Goal: Transaction & Acquisition: Purchase product/service

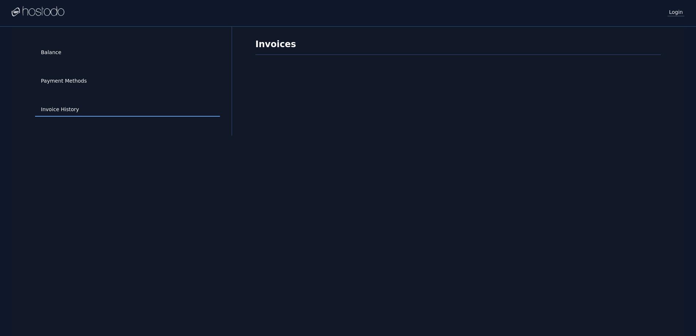
click at [673, 13] on link "Login" at bounding box center [676, 12] width 17 height 10
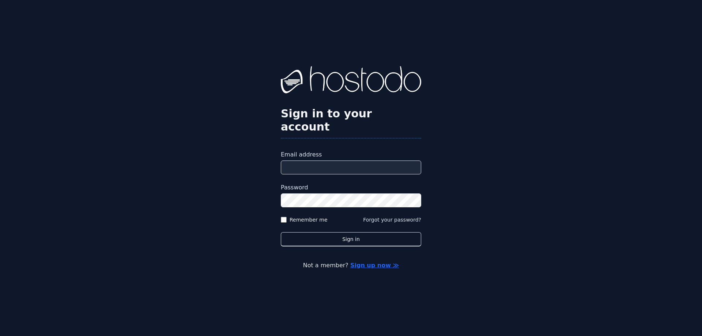
type input "**********"
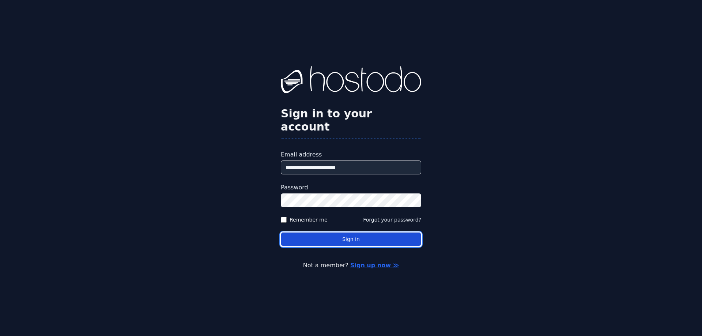
click at [330, 234] on button "Sign in" at bounding box center [351, 239] width 140 height 14
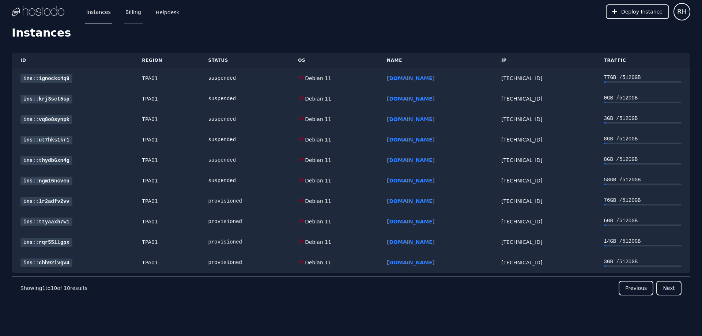
click at [133, 10] on link "Billing" at bounding box center [133, 12] width 19 height 24
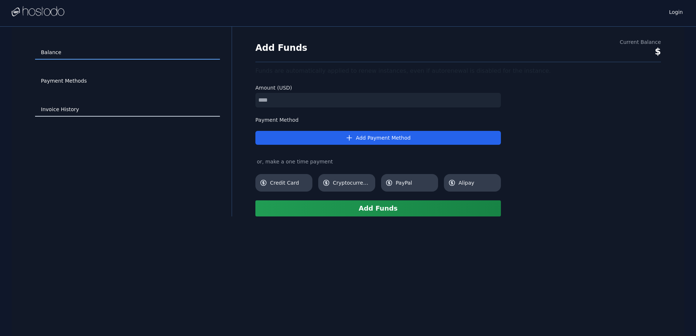
click at [65, 110] on link "Invoice History" at bounding box center [127, 110] width 185 height 14
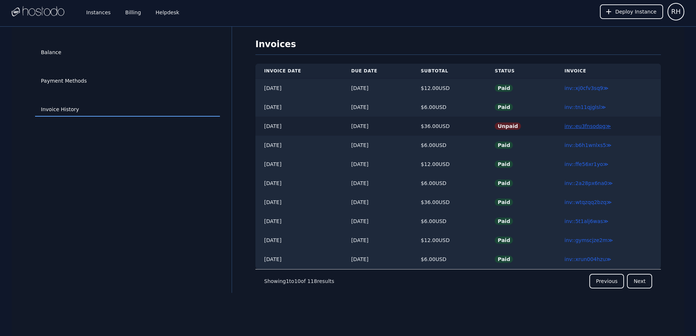
click at [572, 128] on link "inv::eu3fnsodpg ≫" at bounding box center [588, 126] width 46 height 6
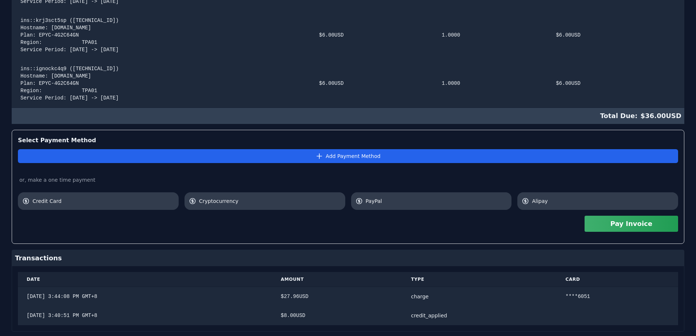
scroll to position [366, 0]
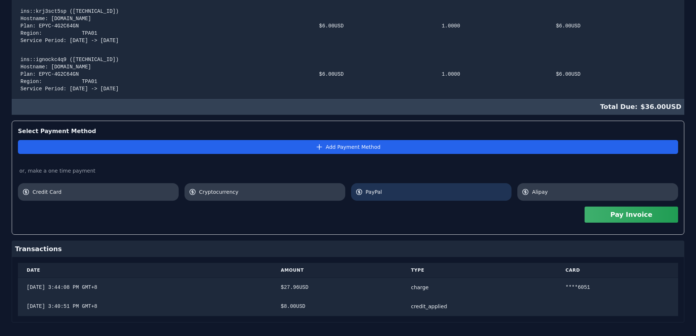
click at [387, 192] on span "PayPal" at bounding box center [437, 191] width 142 height 7
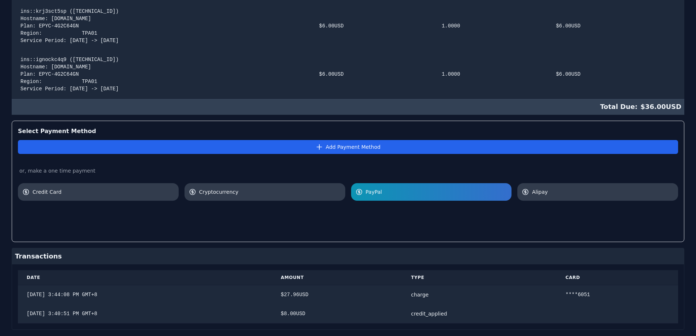
click at [438, 192] on span "PayPal" at bounding box center [437, 191] width 142 height 7
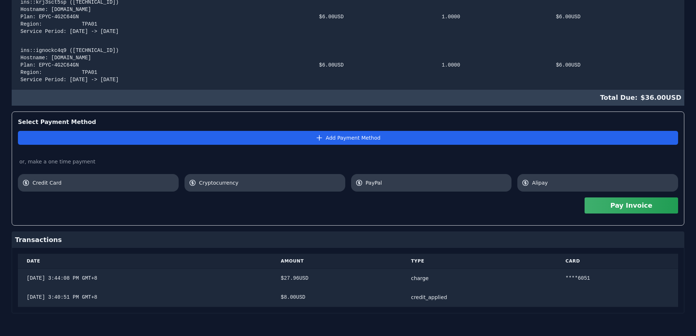
scroll to position [375, 0]
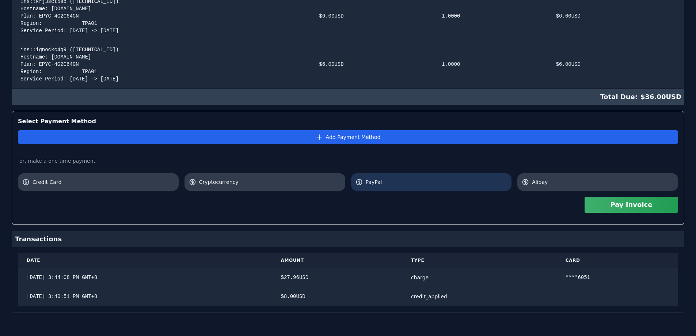
click at [408, 185] on span "PayPal" at bounding box center [437, 181] width 142 height 7
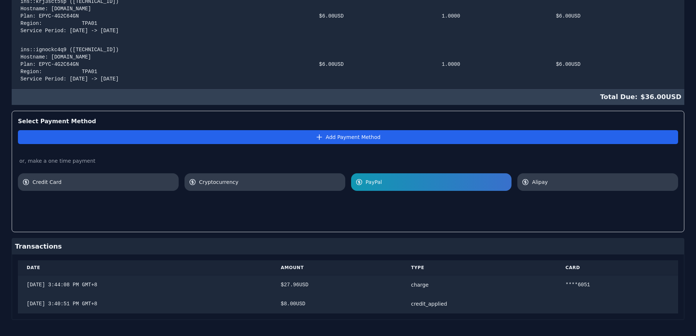
click at [484, 211] on div at bounding box center [348, 208] width 661 height 35
click at [540, 219] on div at bounding box center [348, 208] width 661 height 35
click at [400, 181] on span "PayPal" at bounding box center [437, 181] width 142 height 7
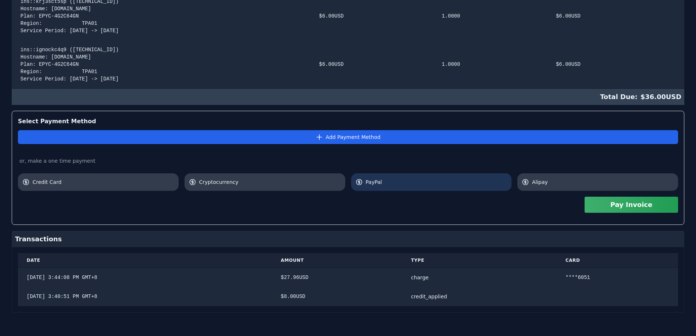
click at [467, 188] on link "PayPal" at bounding box center [431, 182] width 161 height 18
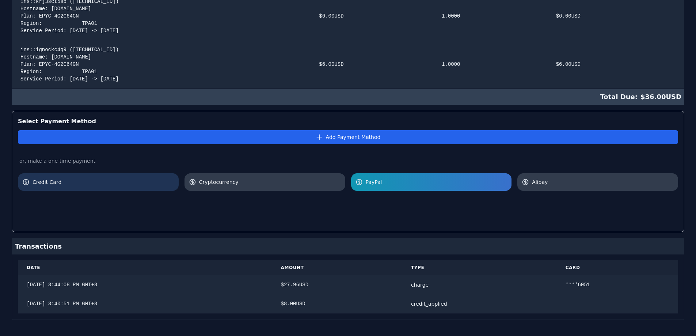
click at [116, 177] on link "Credit Card" at bounding box center [98, 182] width 161 height 18
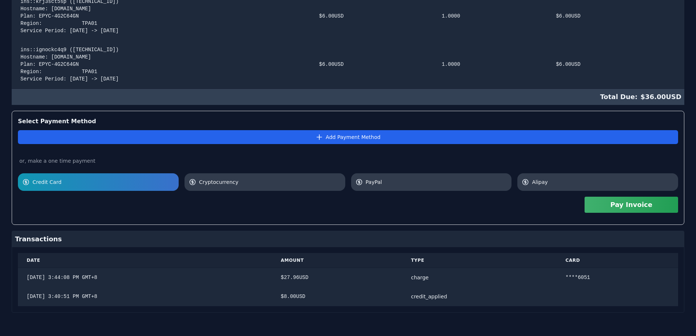
click at [624, 203] on button "Pay Invoice" at bounding box center [632, 205] width 94 height 16
click at [637, 201] on button "Pay Invoice" at bounding box center [632, 205] width 94 height 16
click at [631, 207] on button "Pay Invoice" at bounding box center [632, 205] width 94 height 16
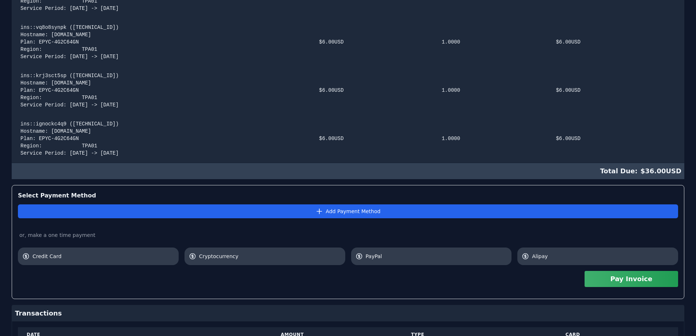
scroll to position [375, 0]
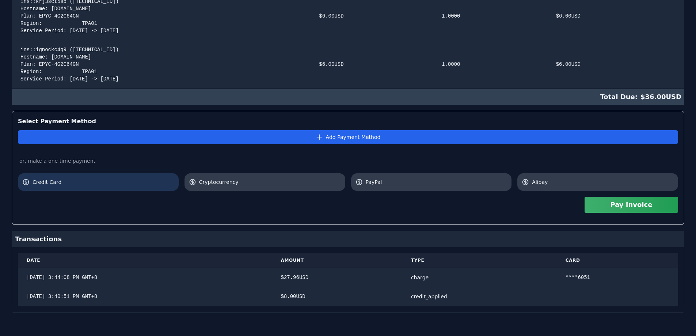
click at [97, 182] on span "Credit Card" at bounding box center [104, 181] width 142 height 7
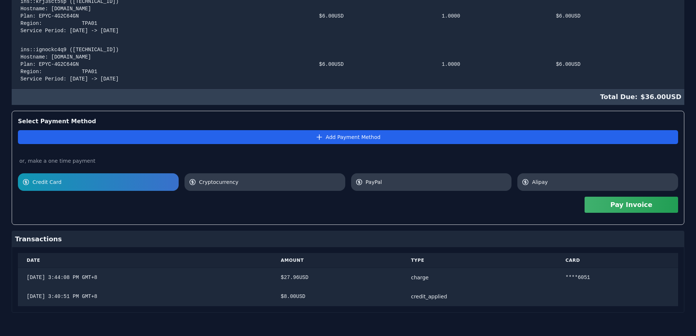
click at [626, 206] on button "Pay Invoice" at bounding box center [632, 205] width 94 height 16
click at [624, 209] on button "Pay Invoice" at bounding box center [632, 205] width 94 height 16
click at [393, 185] on span "PayPal" at bounding box center [437, 181] width 142 height 7
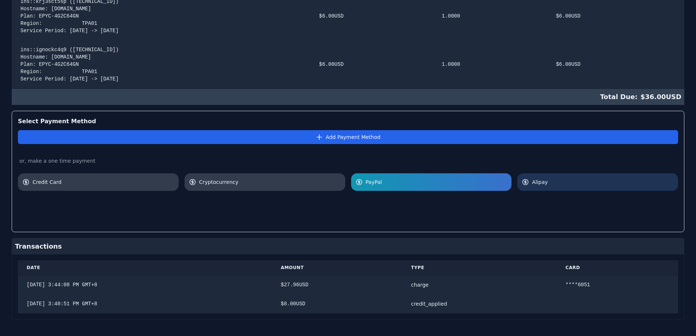
click at [565, 176] on link "Alipay" at bounding box center [598, 182] width 161 height 18
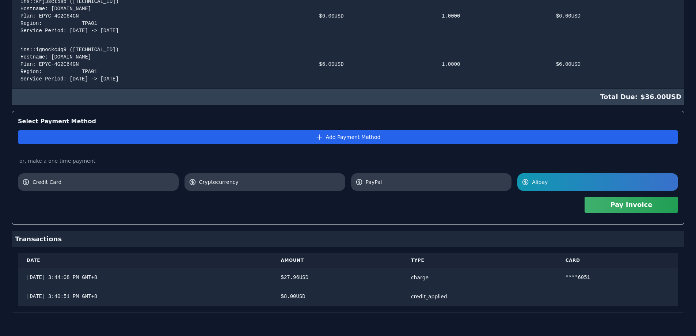
click at [627, 205] on button "Pay Invoice" at bounding box center [632, 205] width 94 height 16
click at [500, 207] on div "Pay Invoice" at bounding box center [348, 205] width 661 height 28
click at [460, 185] on span "PayPal" at bounding box center [437, 181] width 142 height 7
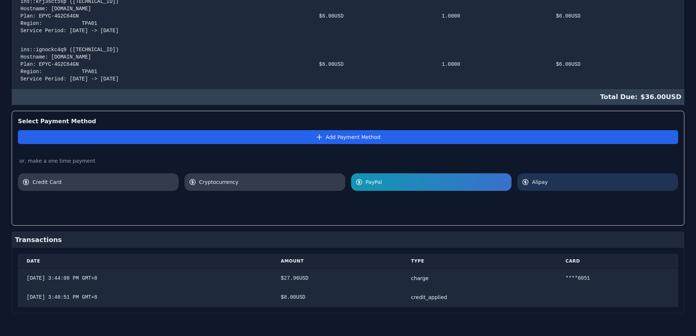
click at [555, 180] on span "Alipay" at bounding box center [603, 181] width 142 height 7
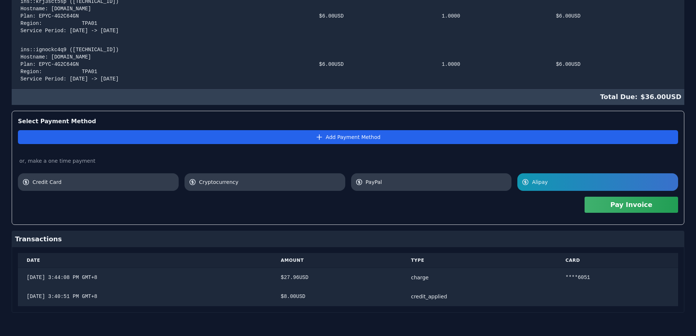
click at [605, 207] on button "Pay Invoice" at bounding box center [632, 205] width 94 height 16
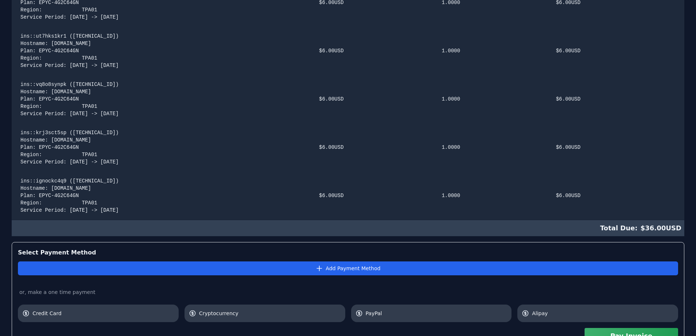
scroll to position [256, 0]
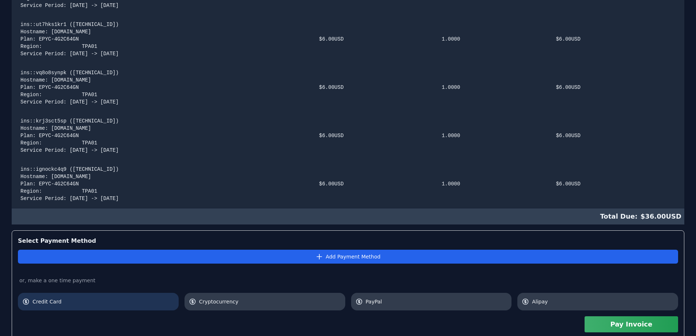
click at [85, 303] on span "Credit Card" at bounding box center [104, 301] width 142 height 7
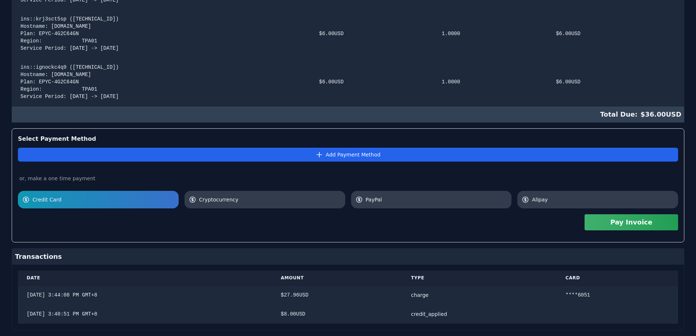
scroll to position [366, 0]
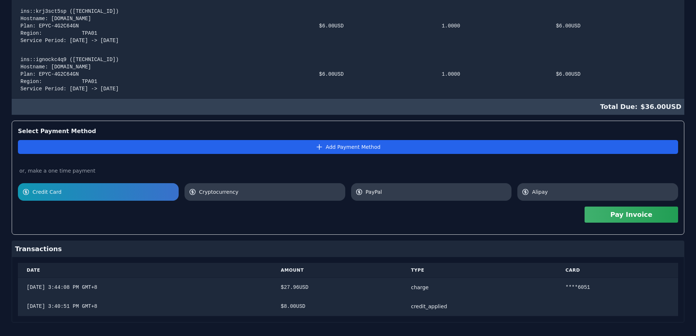
click at [641, 213] on button "Pay Invoice" at bounding box center [632, 215] width 94 height 16
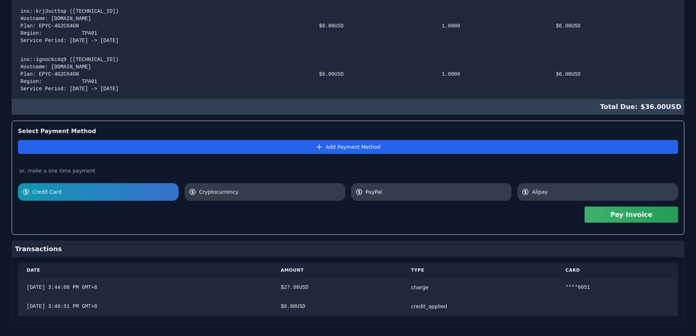
click at [641, 213] on button "Pay Invoice" at bounding box center [632, 215] width 94 height 16
click at [607, 214] on button "Pay Invoice" at bounding box center [632, 215] width 94 height 16
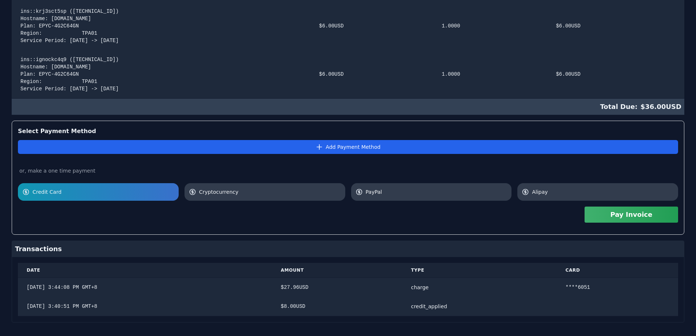
click at [592, 216] on button "Pay Invoice" at bounding box center [632, 215] width 94 height 16
click at [627, 215] on button "Pay Invoice" at bounding box center [632, 215] width 94 height 16
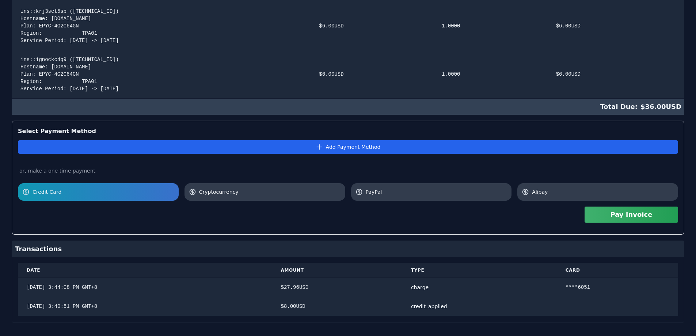
click at [627, 215] on button "Pay Invoice" at bounding box center [632, 215] width 94 height 16
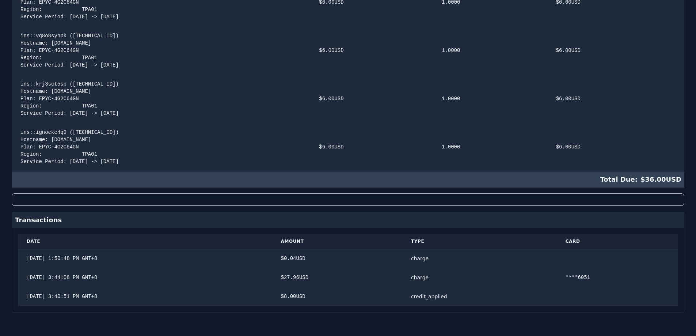
scroll to position [288, 0]
